Goal: Task Accomplishment & Management: Manage account settings

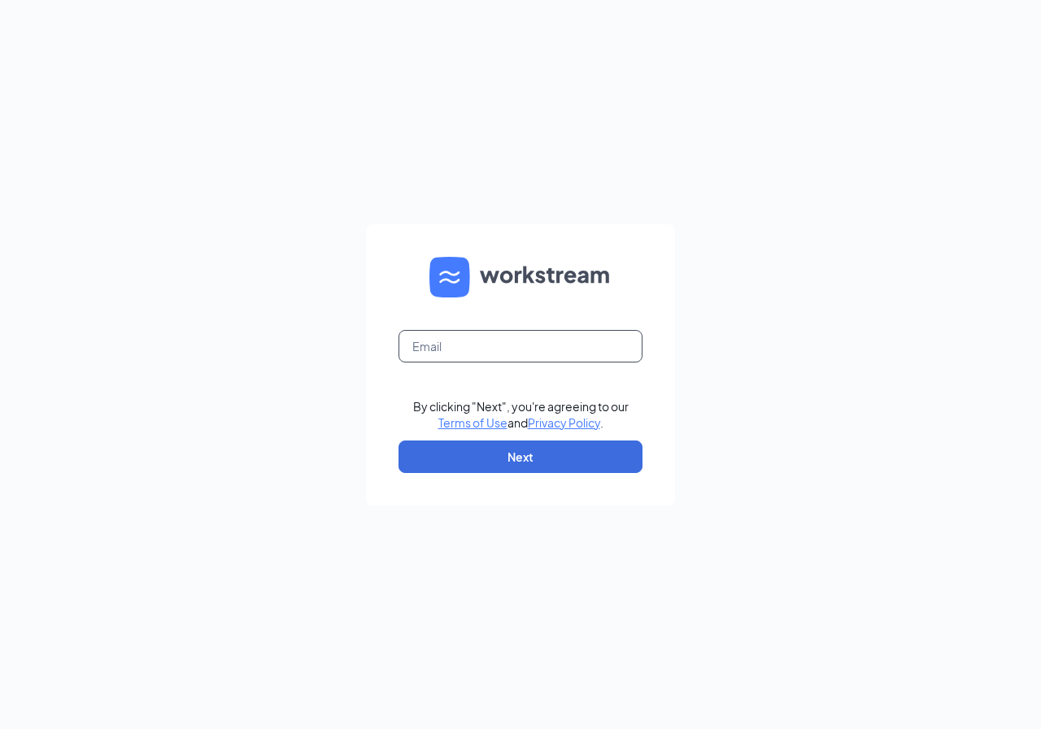
click at [458, 337] on input "text" at bounding box center [520, 346] width 244 height 33
type input "[EMAIL_ADDRESS][DOMAIN_NAME]"
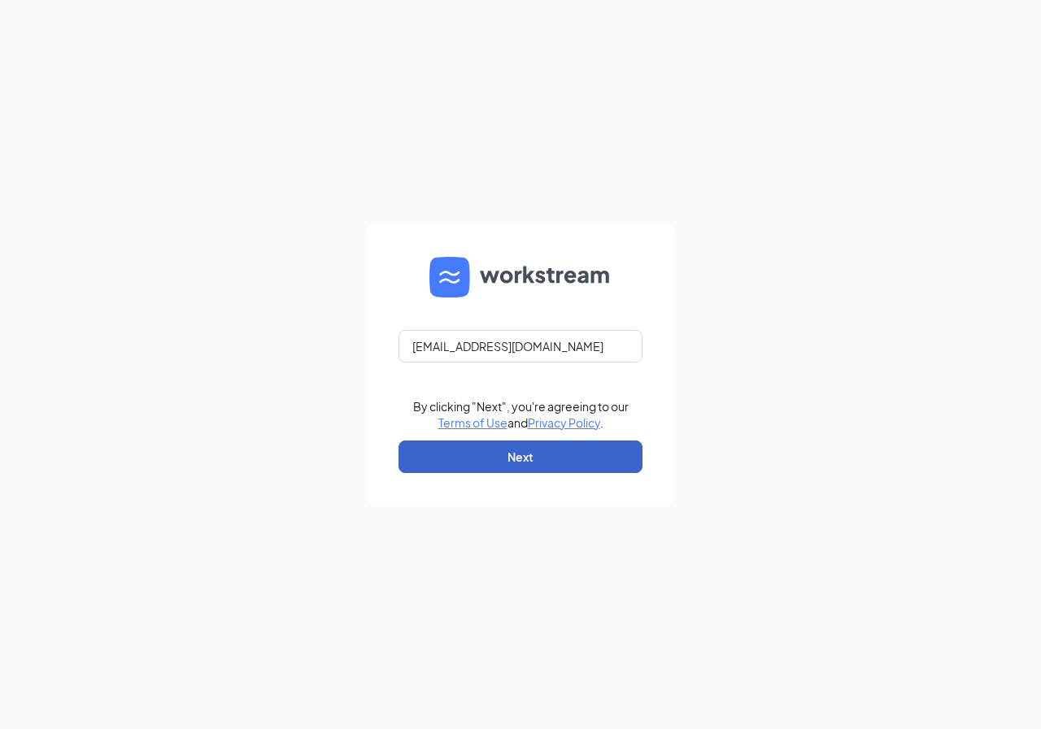
click at [489, 451] on button "Next" at bounding box center [520, 457] width 244 height 33
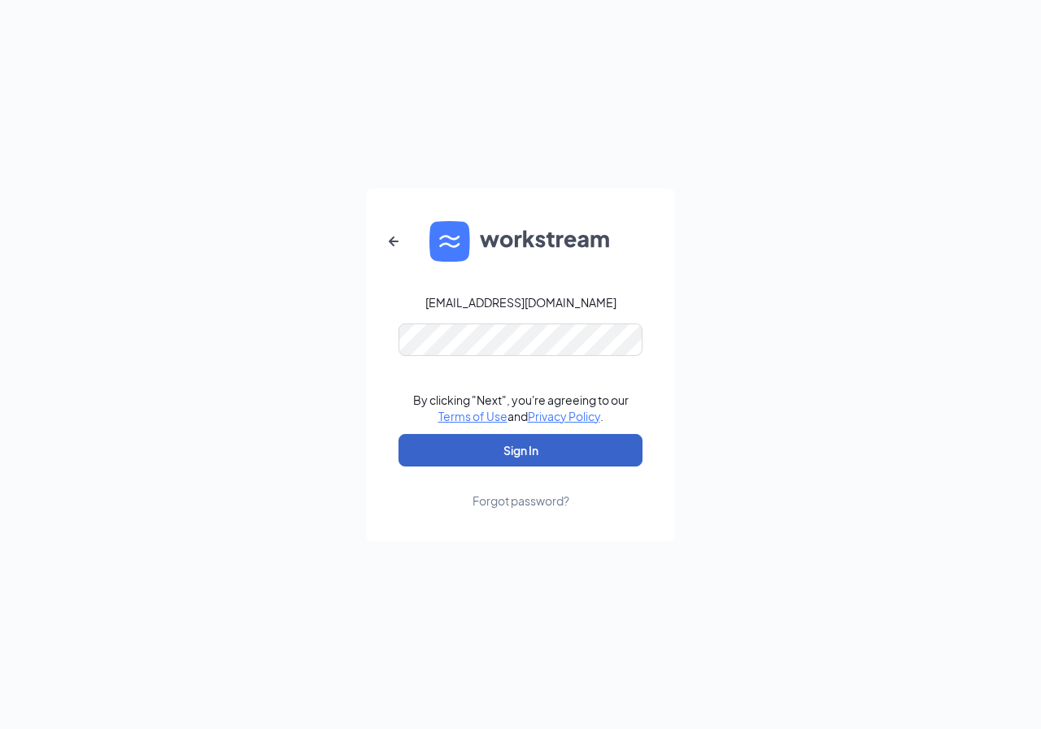
click at [527, 445] on button "Sign In" at bounding box center [520, 450] width 244 height 33
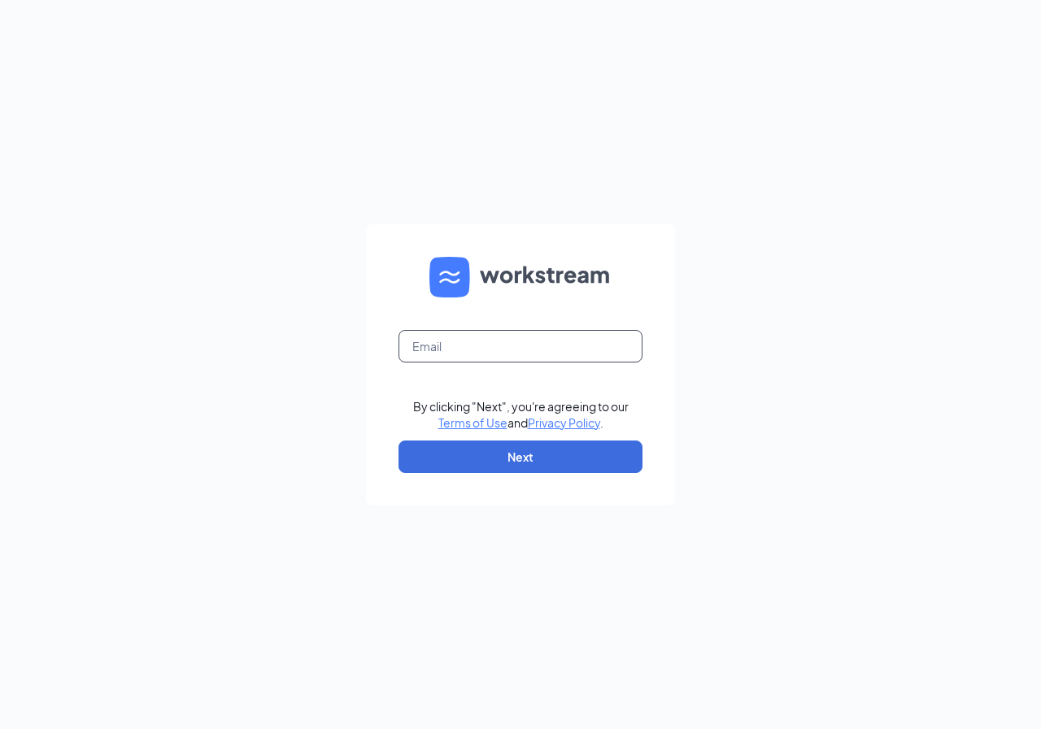
click at [444, 347] on input "text" at bounding box center [520, 346] width 244 height 33
type input "[EMAIL_ADDRESS][DOMAIN_NAME]"
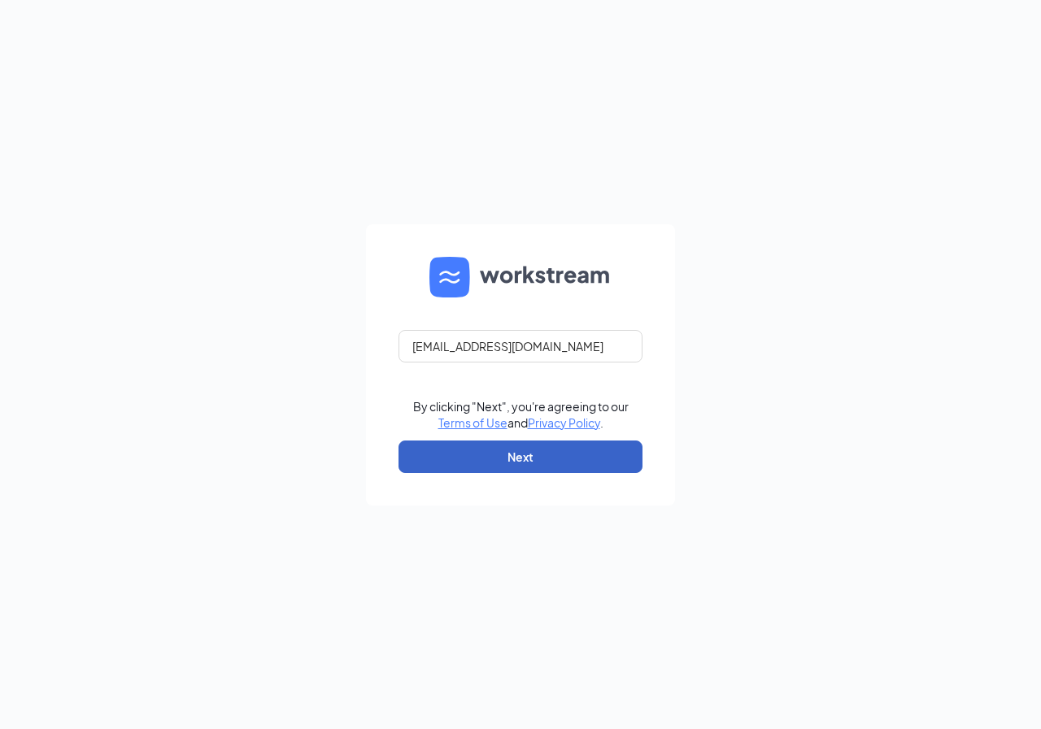
click at [476, 463] on button "Next" at bounding box center [520, 457] width 244 height 33
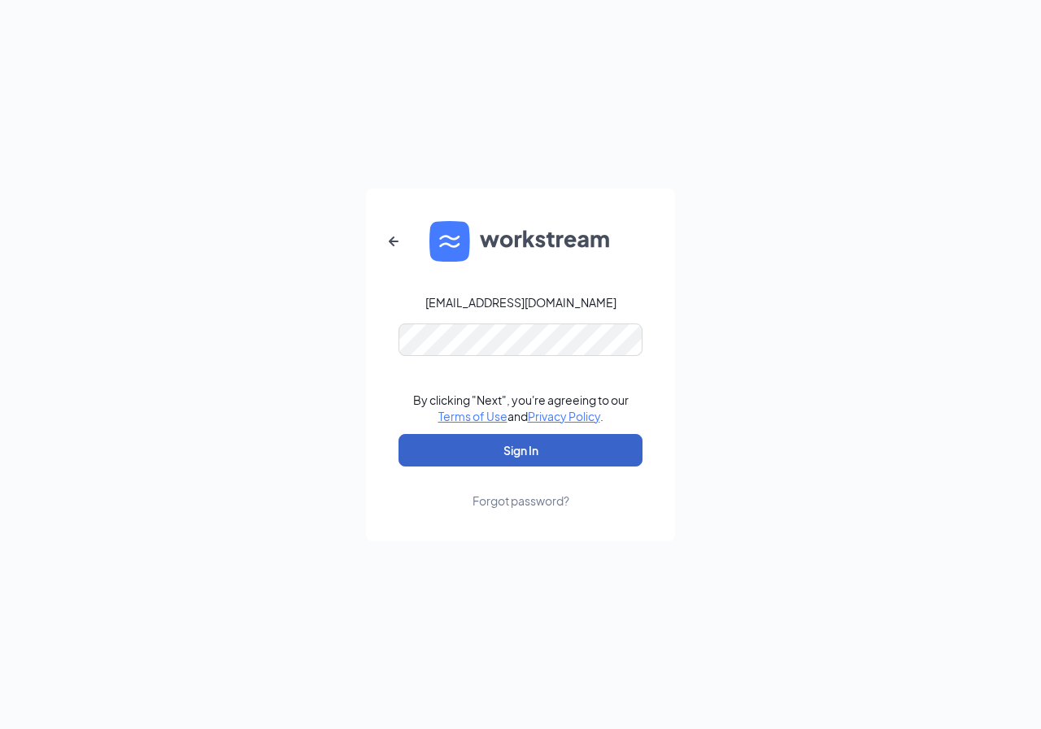
click at [468, 459] on button "Sign In" at bounding box center [520, 450] width 244 height 33
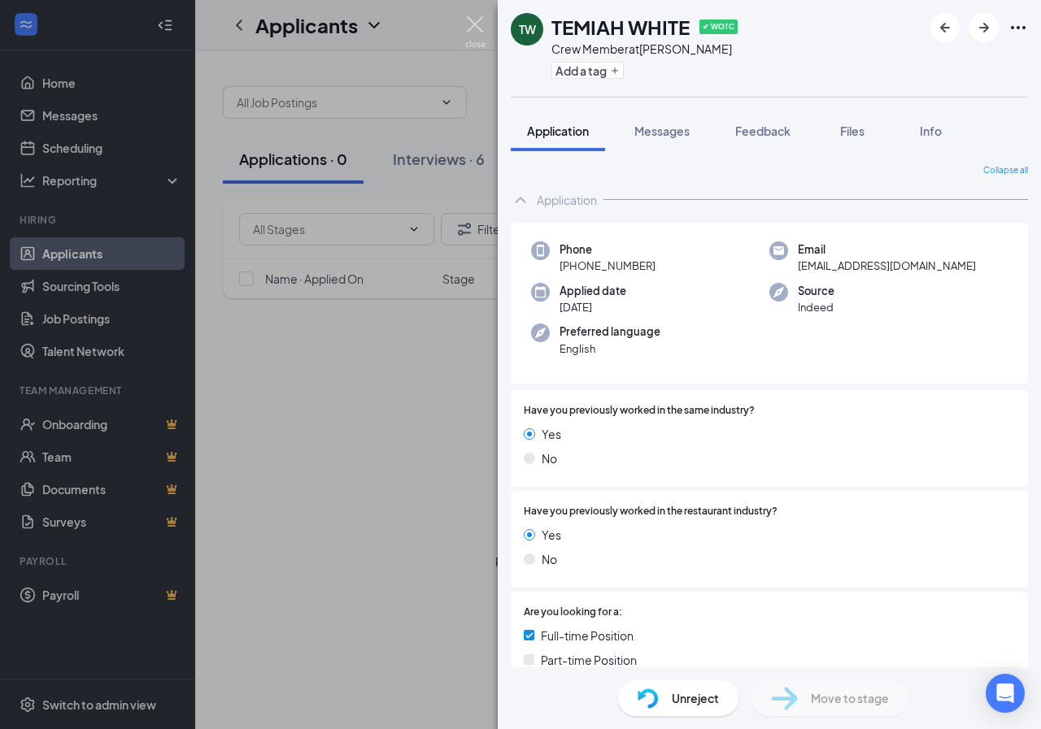
click at [484, 20] on img at bounding box center [475, 32] width 20 height 32
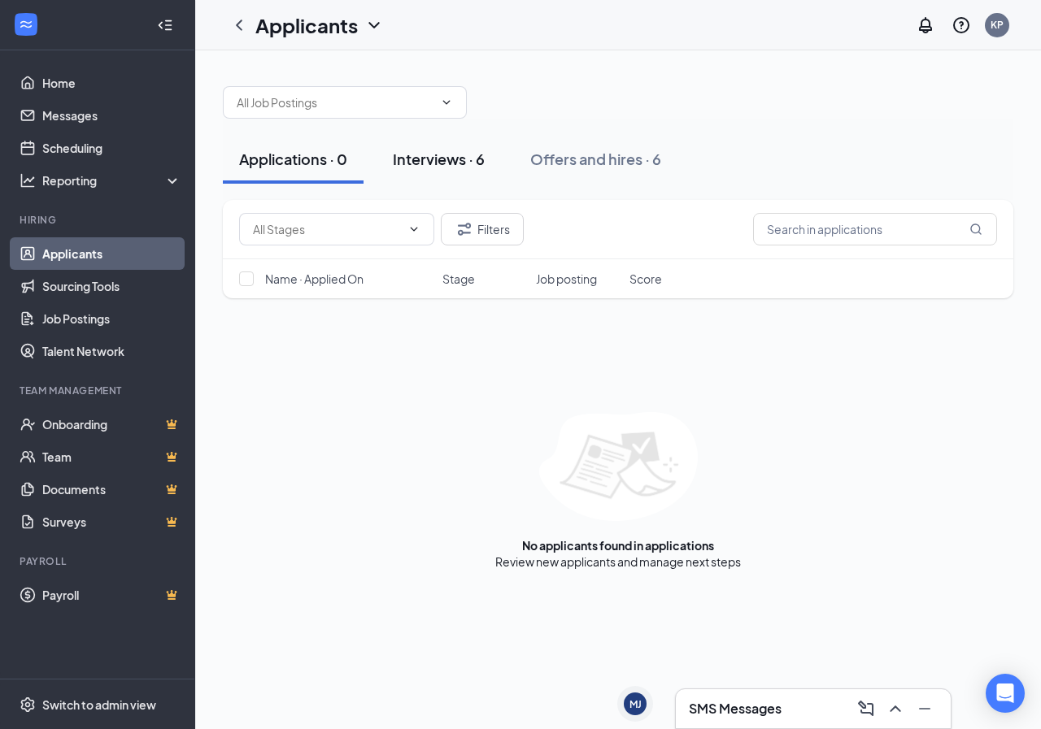
click at [427, 156] on div "Interviews · 6" at bounding box center [439, 159] width 92 height 20
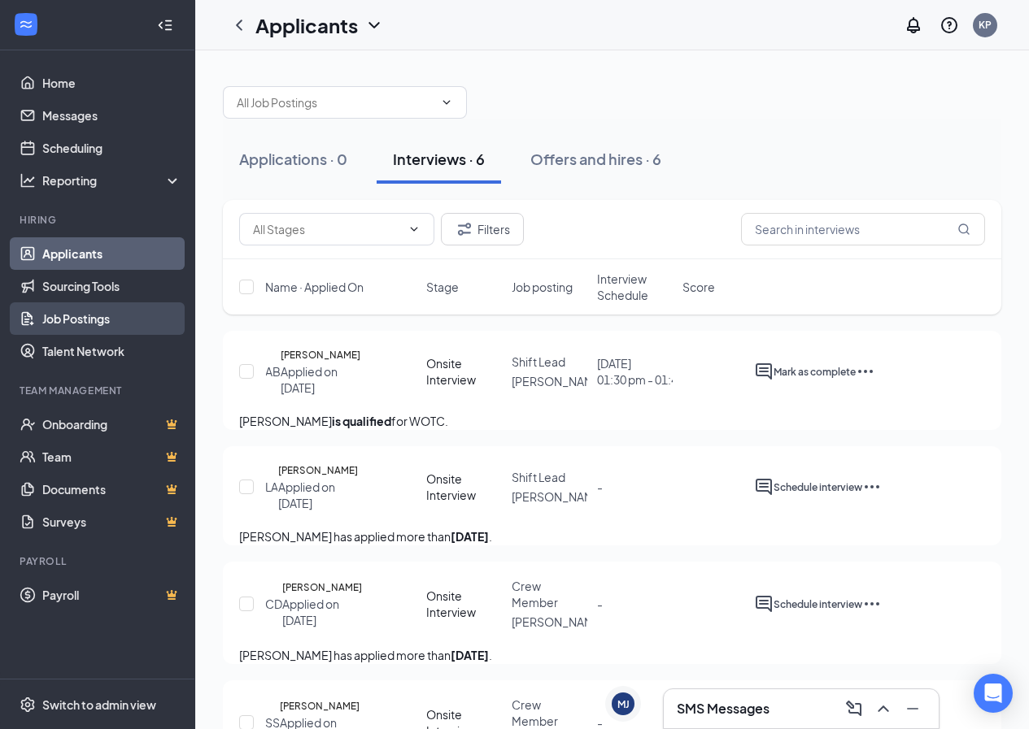
drag, startPoint x: 72, startPoint y: 320, endPoint x: 63, endPoint y: 326, distance: 10.6
click at [72, 320] on link "Job Postings" at bounding box center [111, 318] width 139 height 33
